Goal: Communication & Community: Answer question/provide support

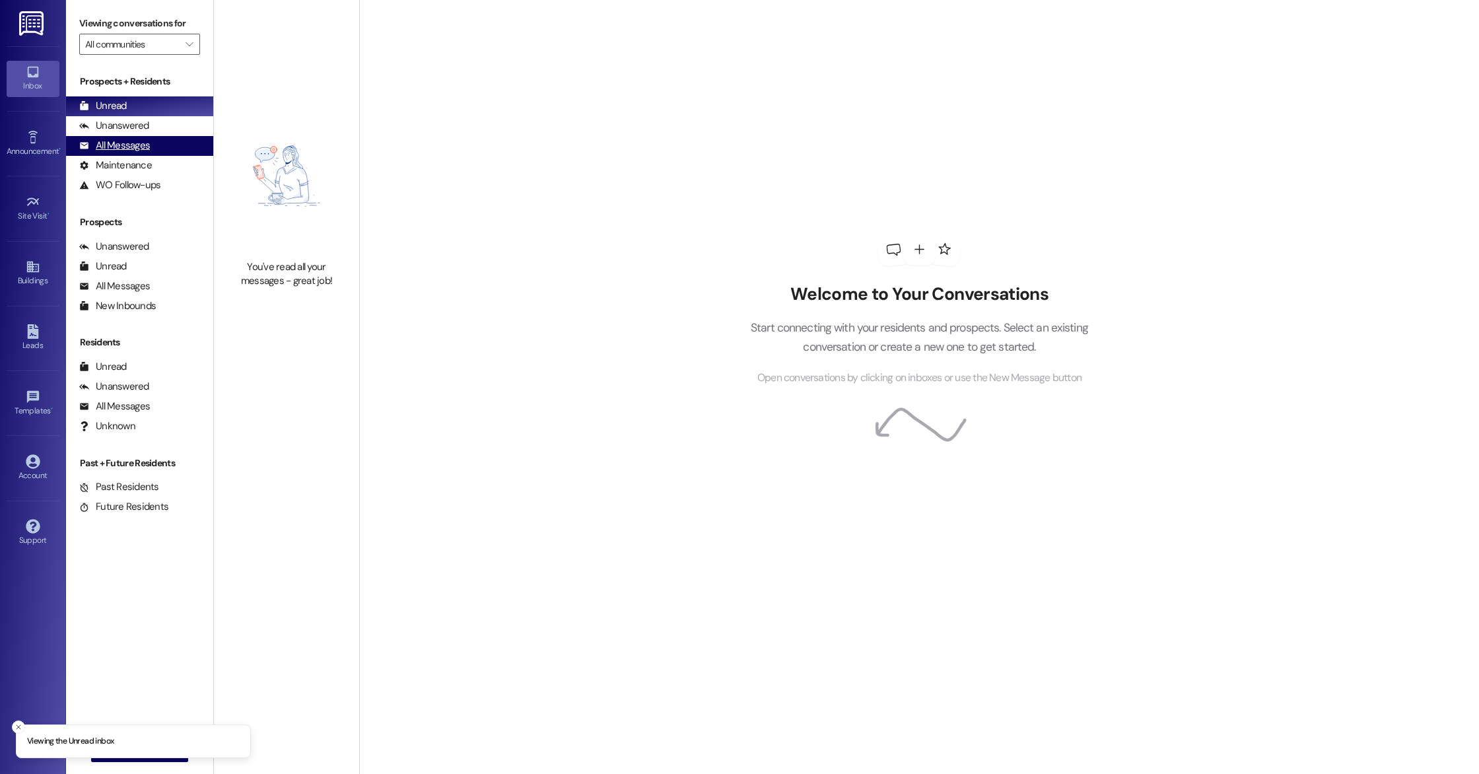
click at [135, 145] on div "All Messages" at bounding box center [114, 146] width 71 height 14
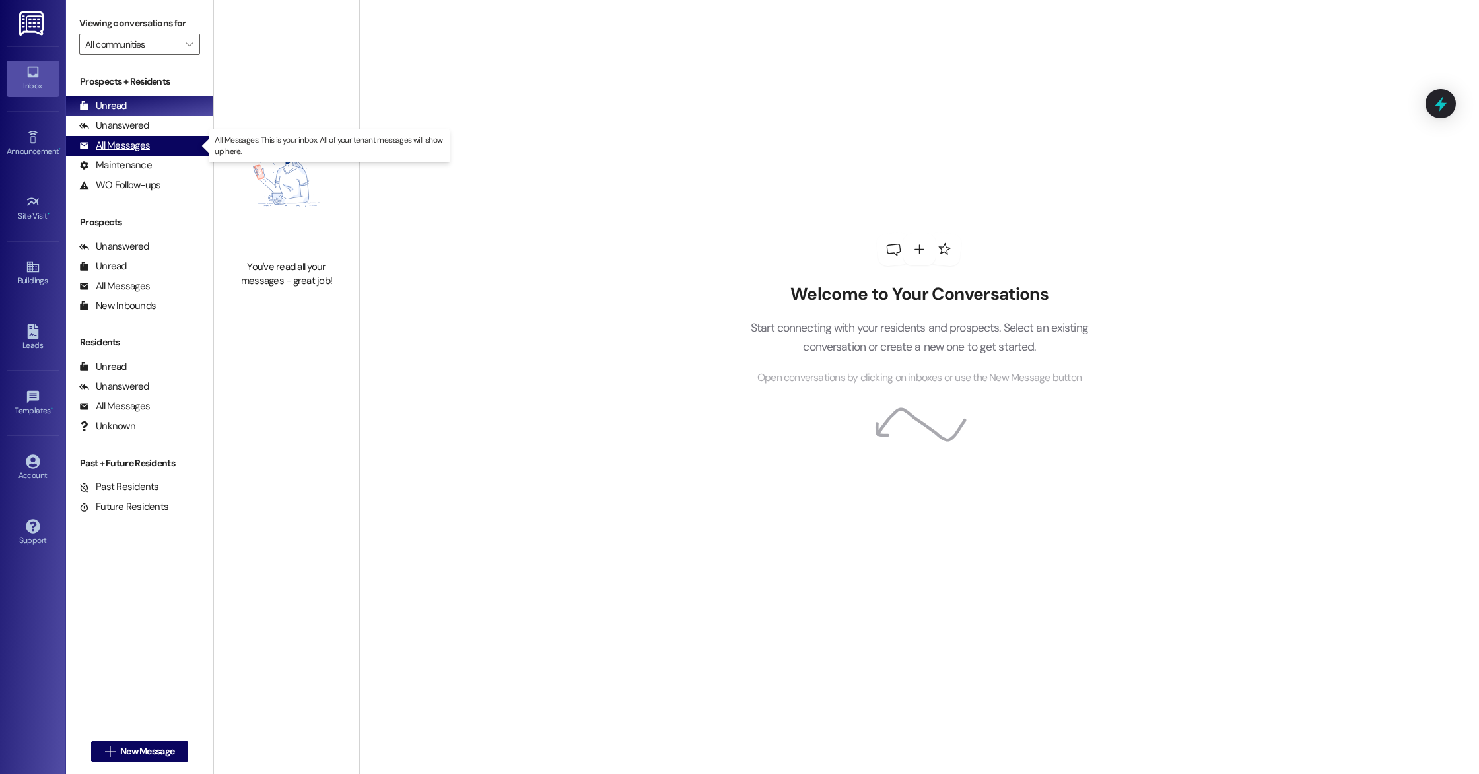
click at [162, 145] on div "All Messages (undefined)" at bounding box center [139, 146] width 147 height 20
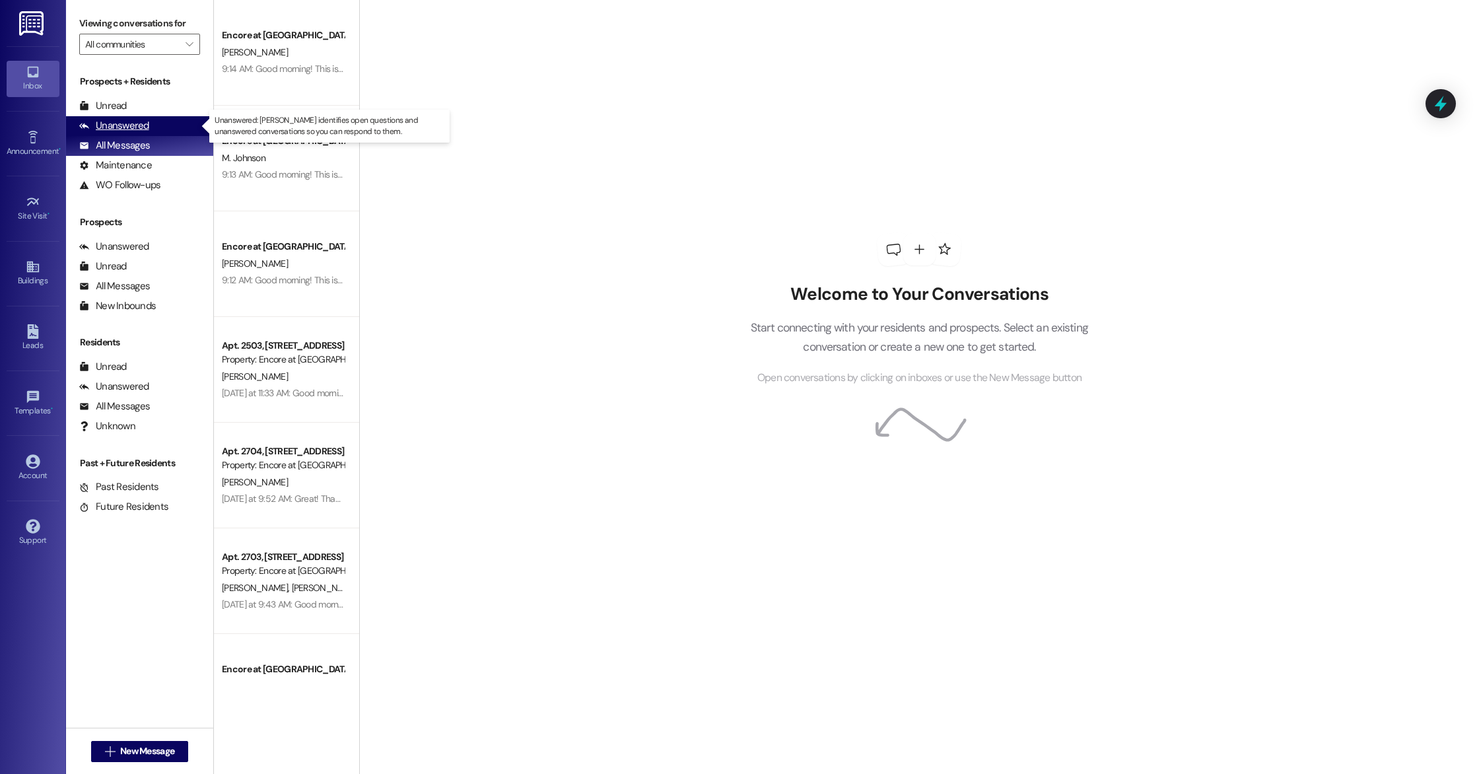
click at [152, 129] on div "Unanswered (0)" at bounding box center [139, 126] width 147 height 20
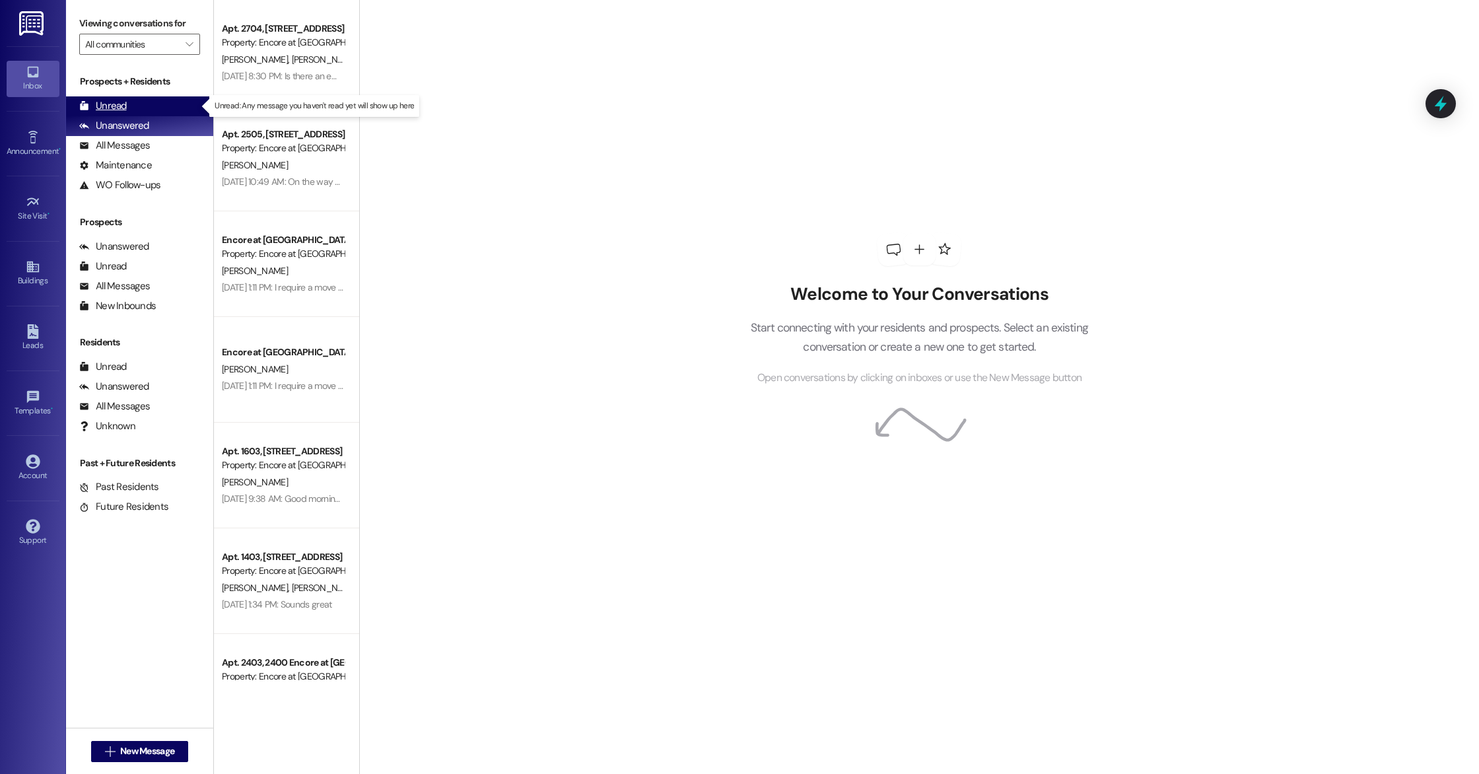
click at [143, 112] on div "Unread (0)" at bounding box center [139, 106] width 147 height 20
